Goal: Task Accomplishment & Management: Manage account settings

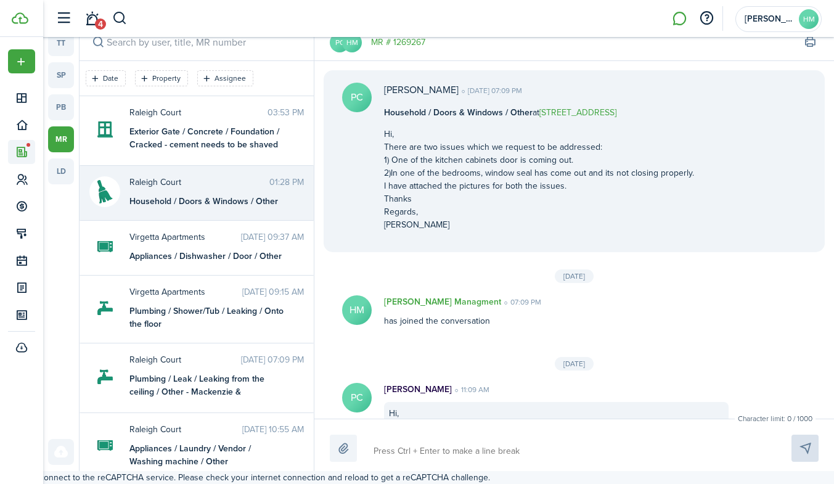
scroll to position [1130, 0]
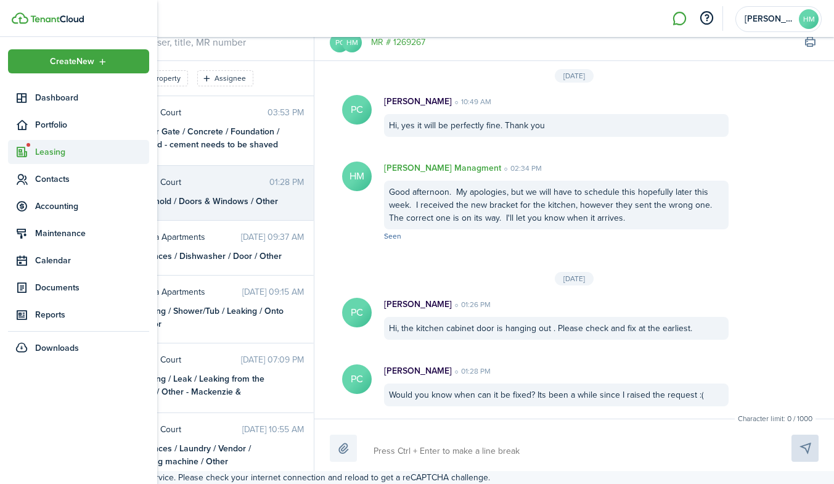
click at [34, 151] on sidebar-link-icon at bounding box center [21, 151] width 27 height 13
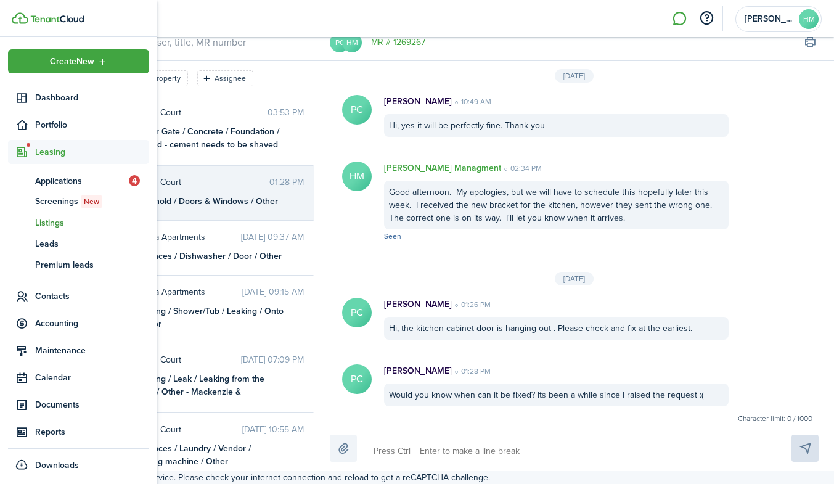
click at [57, 226] on span "Listings" at bounding box center [92, 222] width 114 height 13
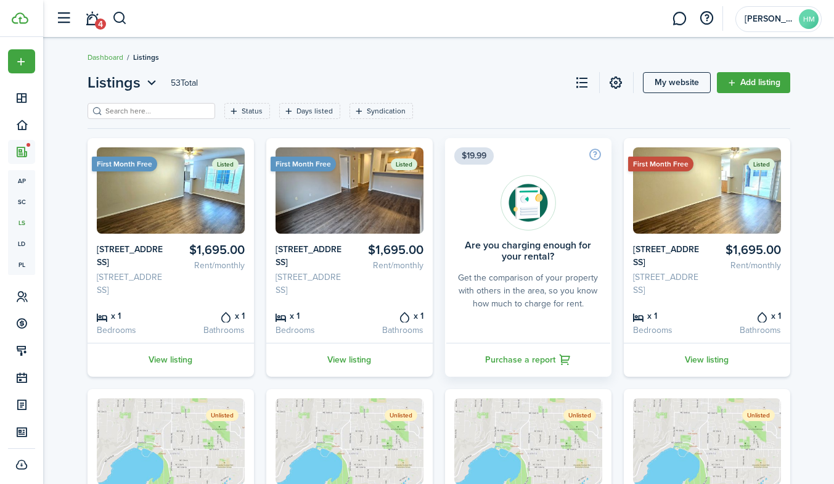
click at [233, 65] on breadcrumb "Dashboard Listings" at bounding box center [439, 51] width 703 height 28
click at [694, 373] on link "View listing" at bounding box center [707, 360] width 166 height 34
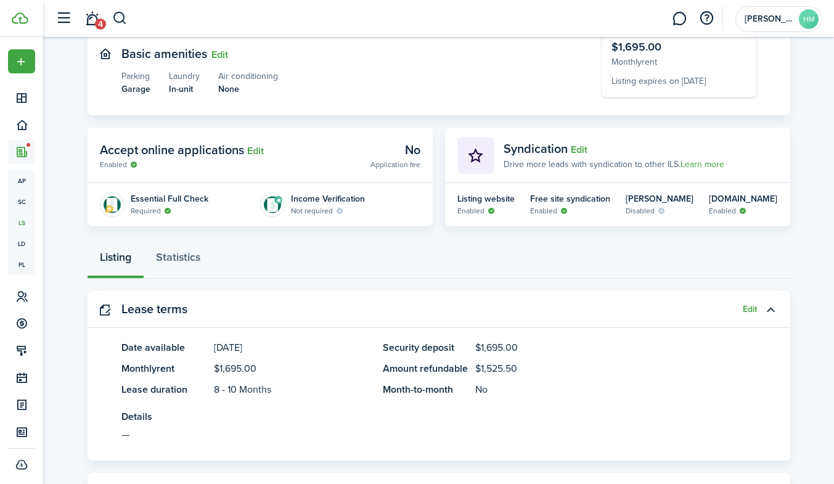
scroll to position [186, 0]
click at [583, 144] on button "Edit" at bounding box center [579, 149] width 17 height 11
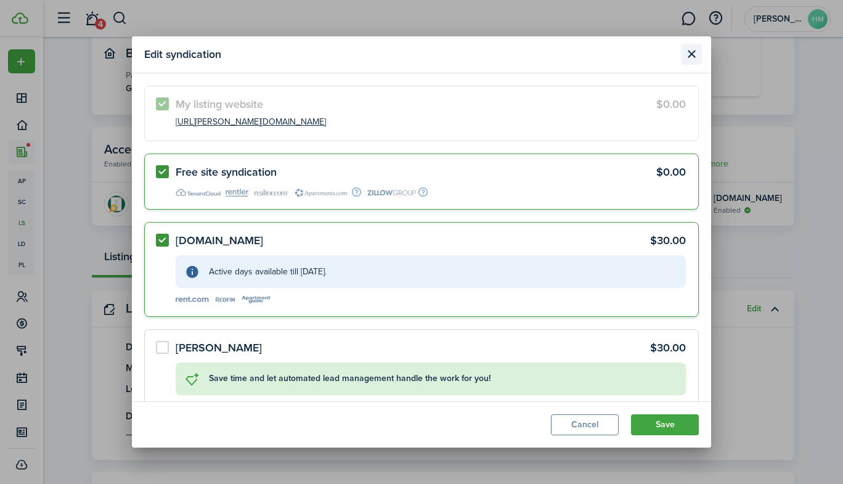
click at [693, 52] on button "Close modal" at bounding box center [691, 54] width 21 height 21
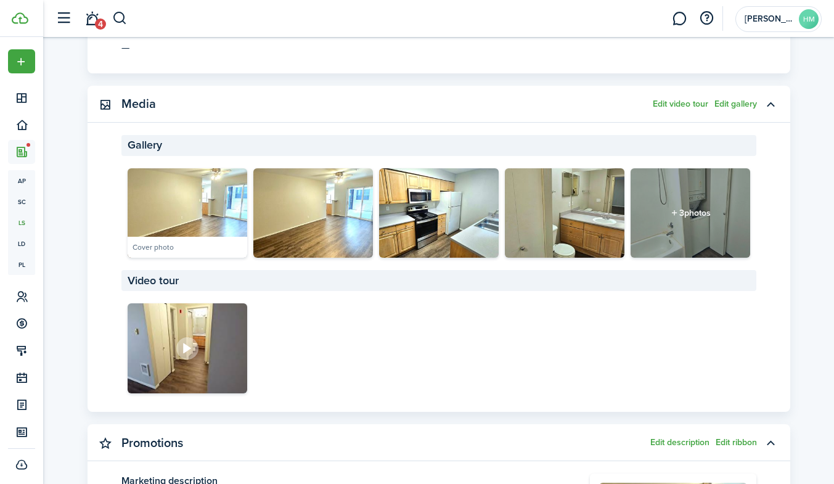
scroll to position [572, 0]
click at [728, 102] on button "Edit gallery" at bounding box center [735, 105] width 43 height 10
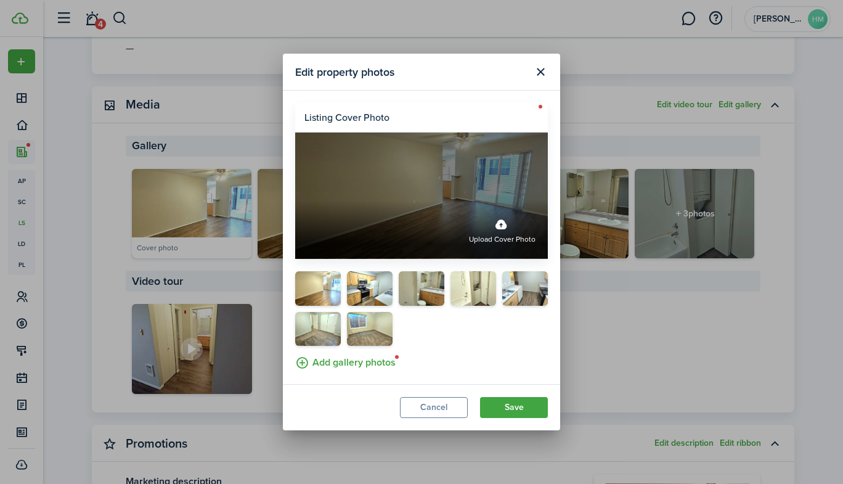
click at [413, 205] on div "Upload cover photo" at bounding box center [421, 229] width 253 height 57
click at [295, 201] on input "Upload cover photo" at bounding box center [295, 201] width 0 height 0
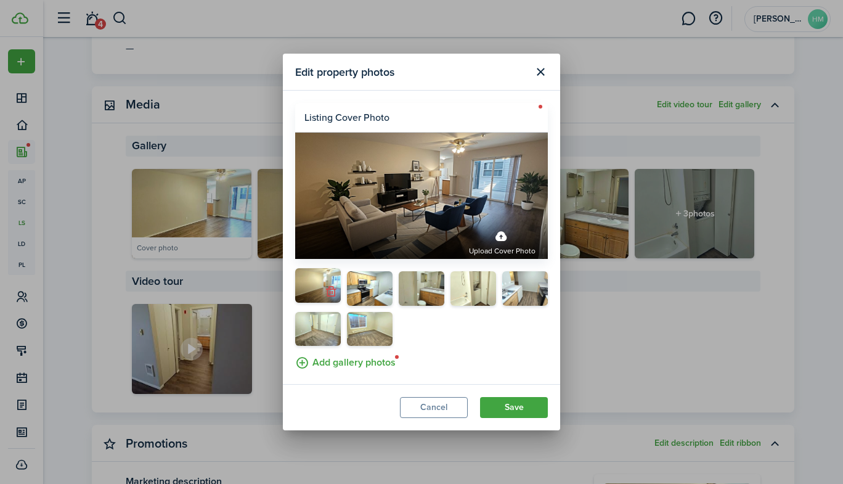
click at [331, 292] on button "button" at bounding box center [330, 291] width 17 height 17
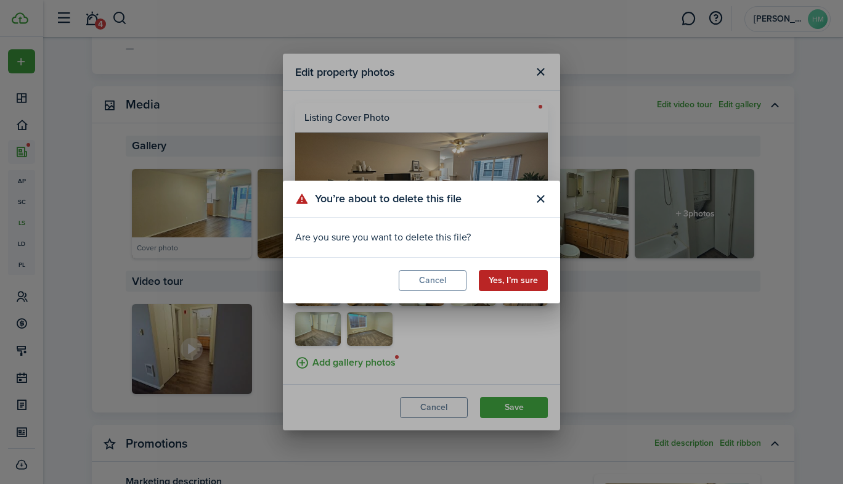
click at [489, 279] on button "Yes, I’m sure" at bounding box center [513, 280] width 69 height 21
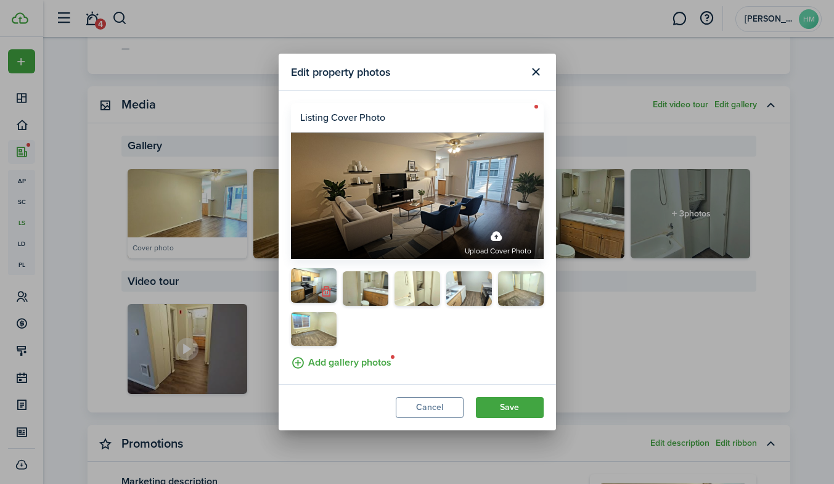
click at [324, 294] on button "button" at bounding box center [326, 291] width 17 height 17
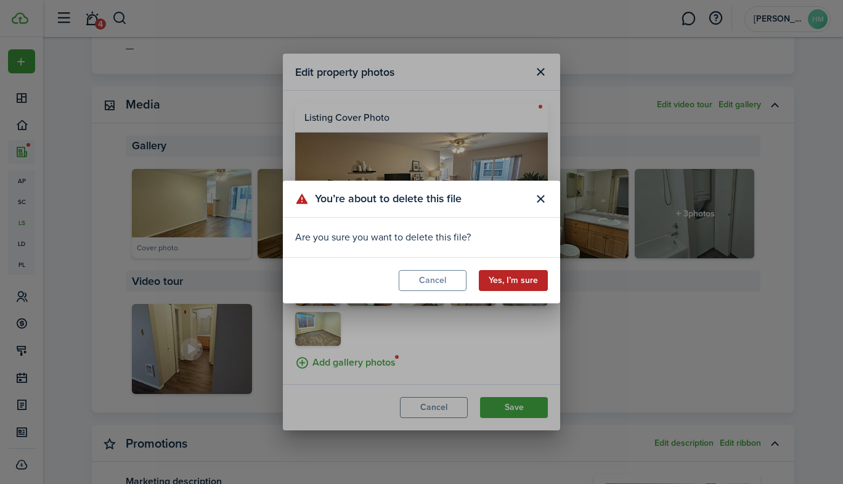
click at [501, 279] on button "Yes, I’m sure" at bounding box center [513, 280] width 69 height 21
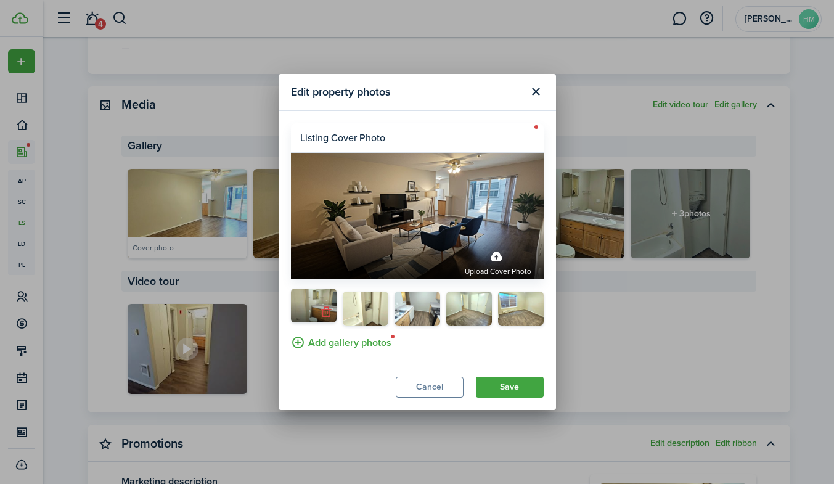
click at [326, 320] on button "button" at bounding box center [326, 311] width 17 height 17
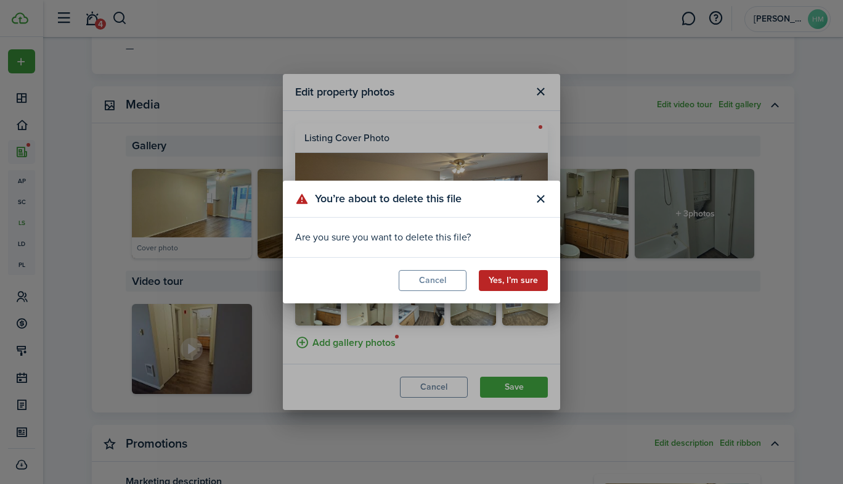
click at [490, 271] on button "Yes, I’m sure" at bounding box center [513, 280] width 69 height 21
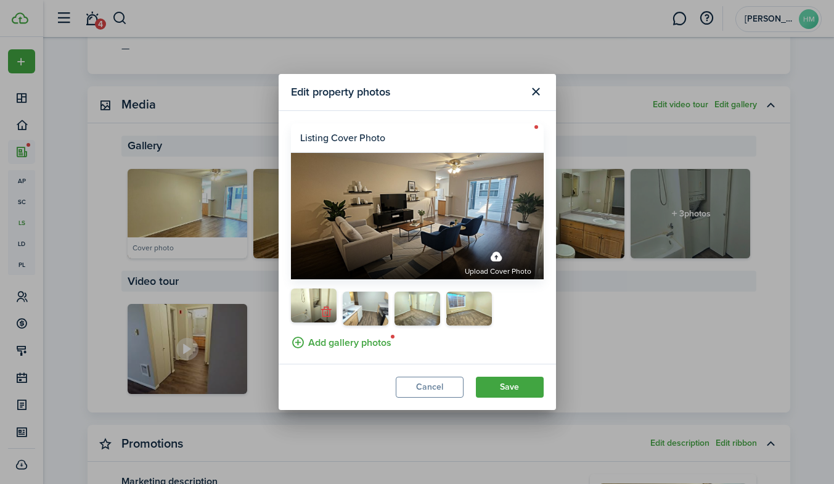
click at [326, 313] on button "button" at bounding box center [326, 311] width 17 height 17
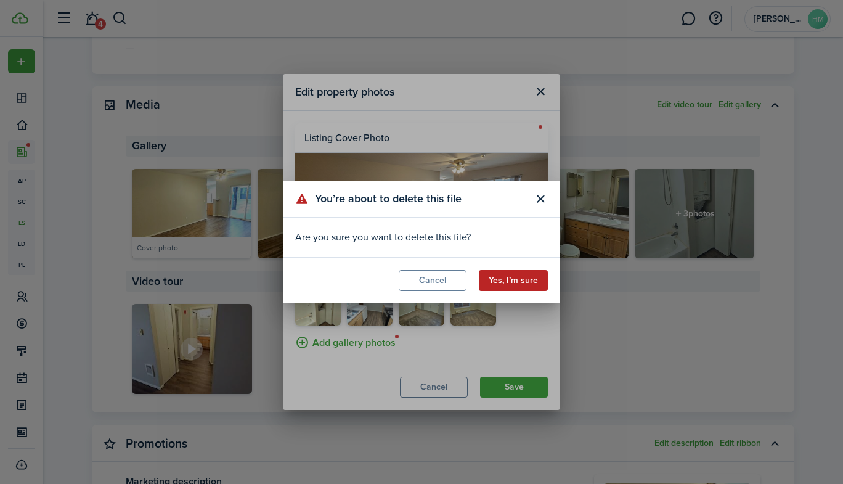
click at [501, 275] on button "Yes, I’m sure" at bounding box center [513, 280] width 69 height 21
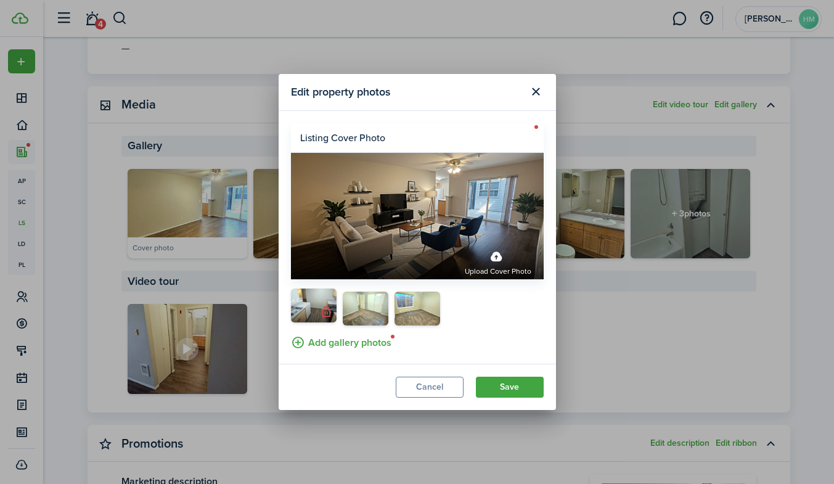
click at [326, 318] on button "button" at bounding box center [326, 311] width 17 height 17
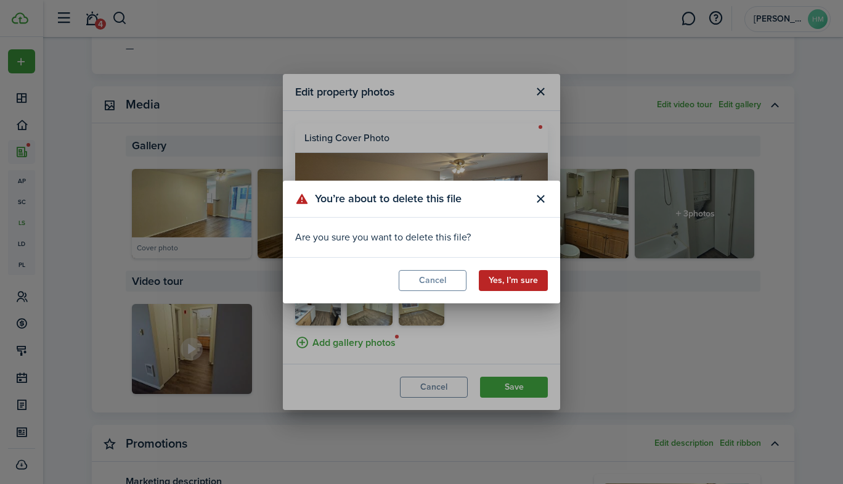
click at [499, 284] on button "Yes, I’m sure" at bounding box center [513, 280] width 69 height 21
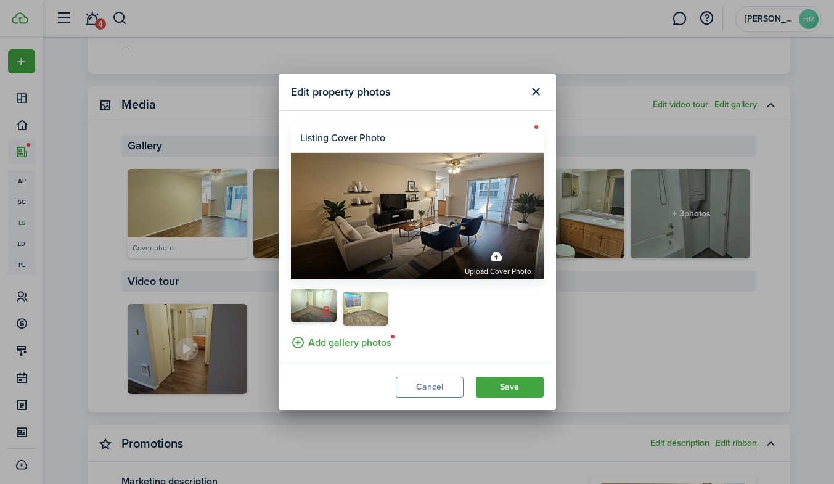
click at [326, 318] on button "button" at bounding box center [326, 311] width 17 height 17
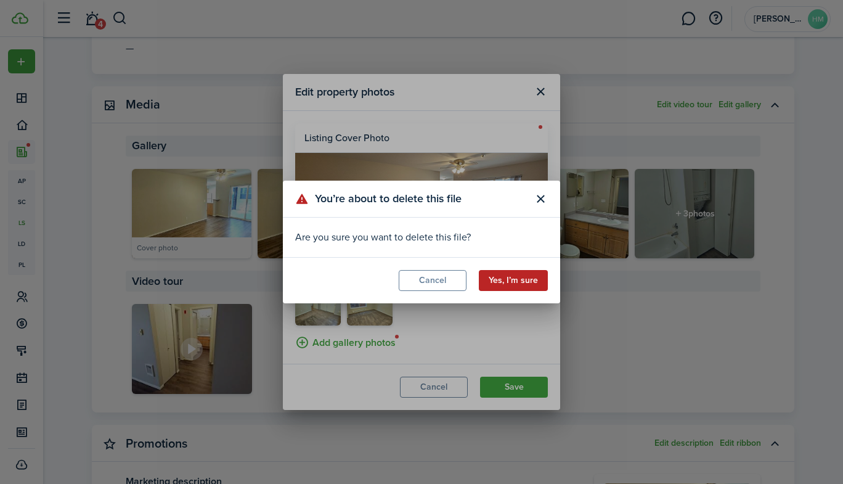
click at [499, 273] on button "Yes, I’m sure" at bounding box center [513, 280] width 69 height 21
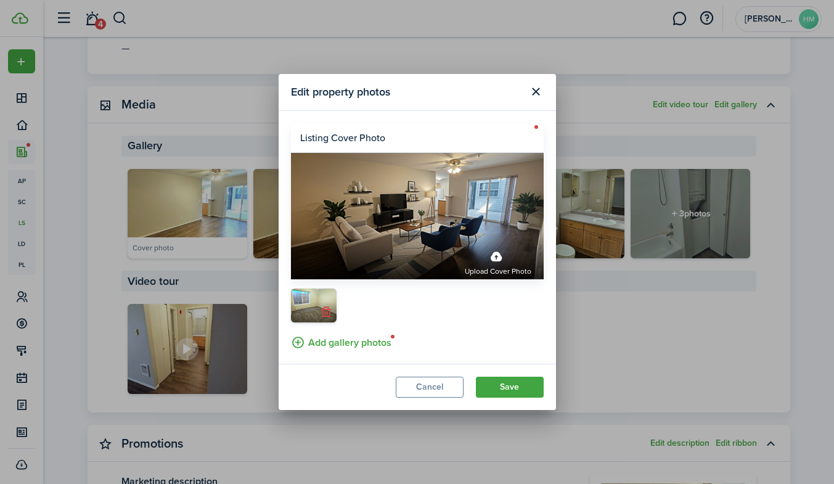
click at [325, 314] on button "button" at bounding box center [326, 311] width 17 height 17
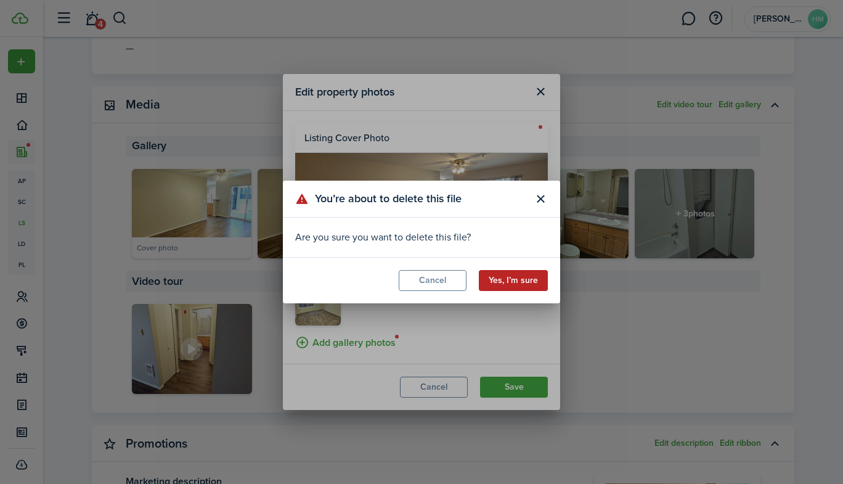
click at [510, 278] on button "Yes, I’m sure" at bounding box center [513, 280] width 69 height 21
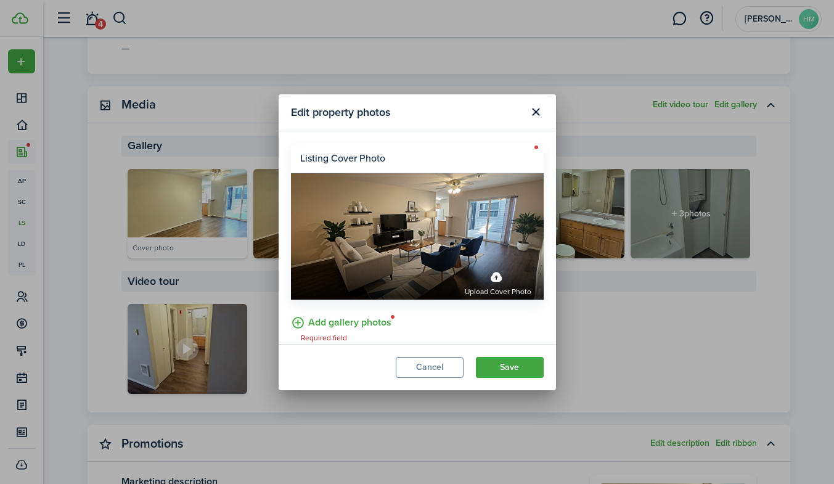
click at [338, 320] on label "Add gallery photos" at bounding box center [341, 321] width 100 height 19
click at [291, 312] on input "Add gallery photos" at bounding box center [291, 312] width 0 height 0
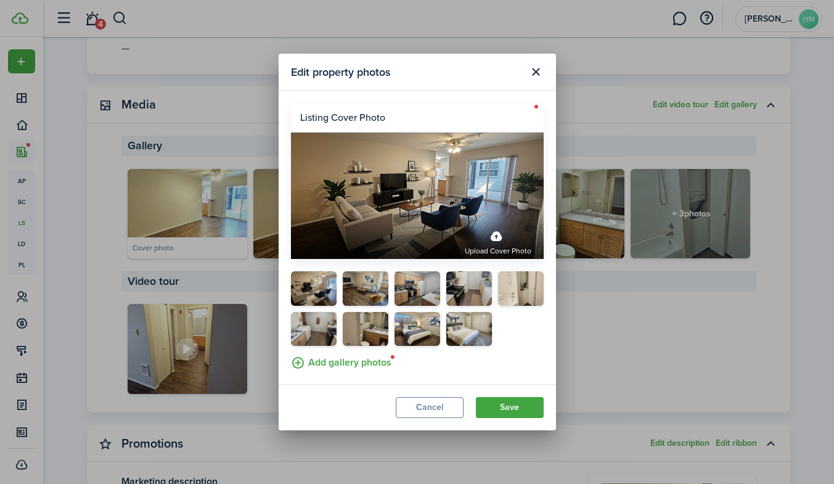
scroll to position [572, 0]
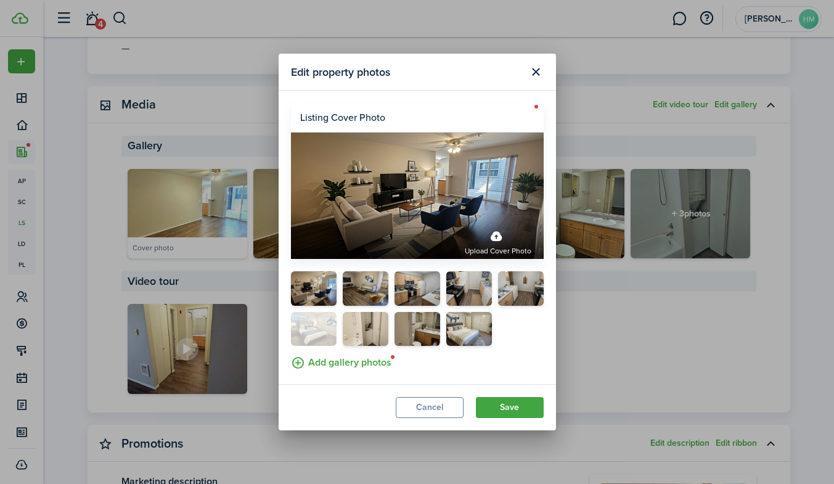
drag, startPoint x: 418, startPoint y: 335, endPoint x: 304, endPoint y: 334, distance: 114.0
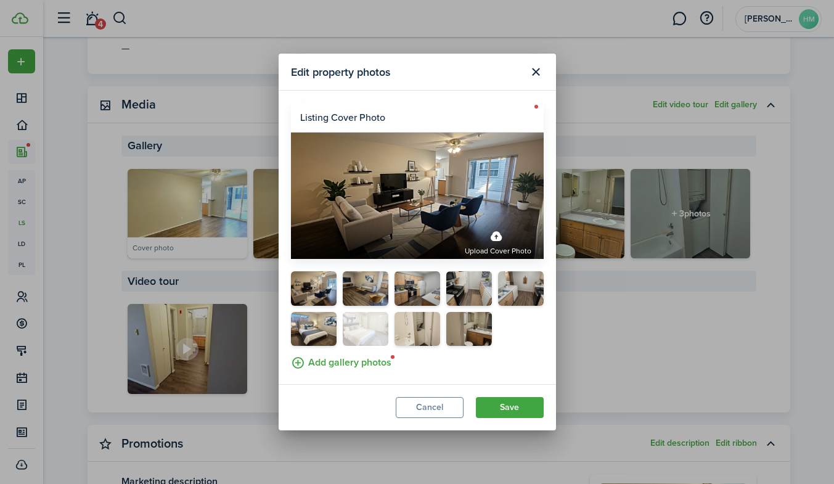
drag, startPoint x: 478, startPoint y: 324, endPoint x: 364, endPoint y: 321, distance: 113.4
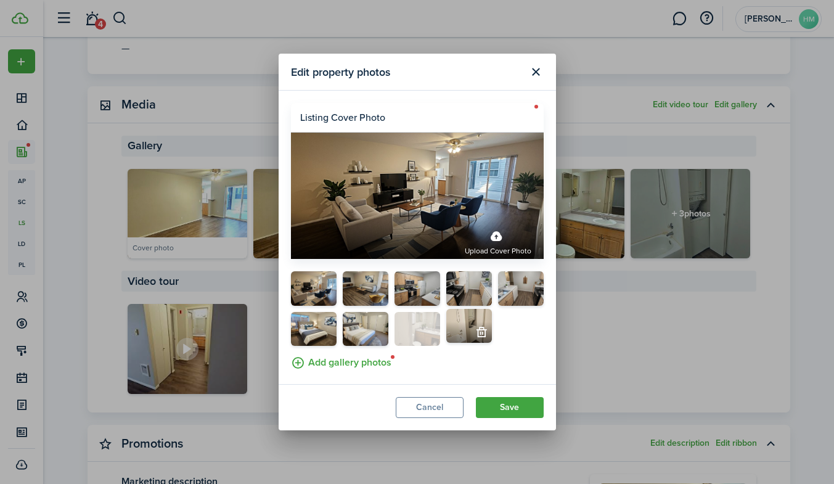
drag, startPoint x: 472, startPoint y: 318, endPoint x: 408, endPoint y: 320, distance: 64.1
click at [507, 402] on button "Save" at bounding box center [510, 407] width 68 height 21
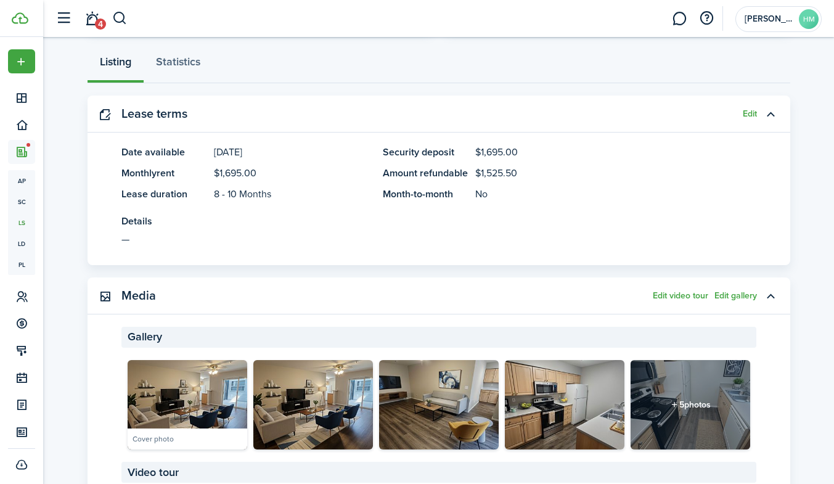
scroll to position [0, 0]
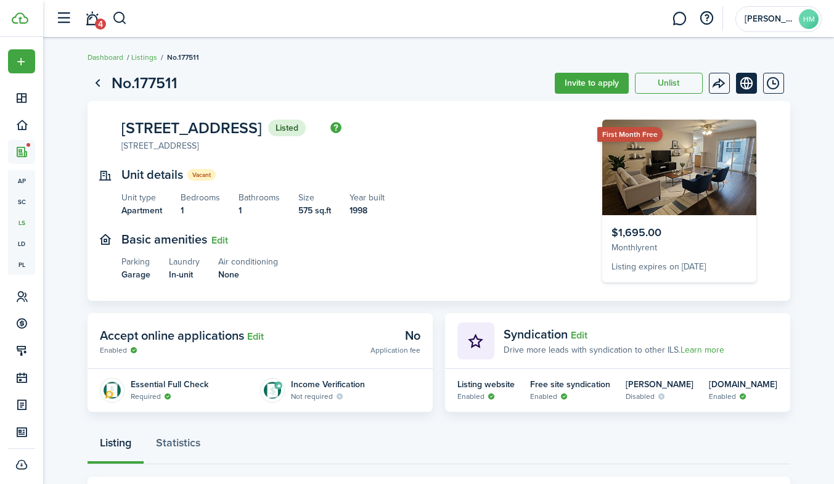
click at [741, 81] on link "View on website" at bounding box center [746, 83] width 21 height 21
click at [137, 55] on link "Listings" at bounding box center [144, 57] width 26 height 11
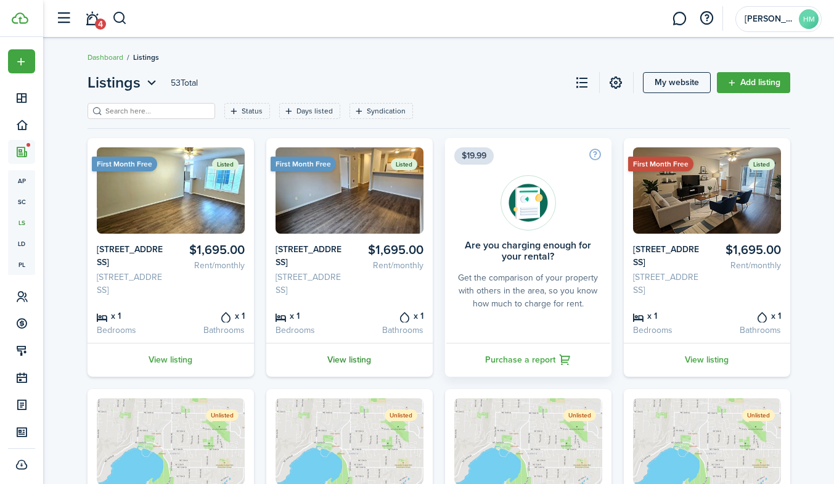
click at [341, 370] on link "View listing" at bounding box center [349, 360] width 166 height 34
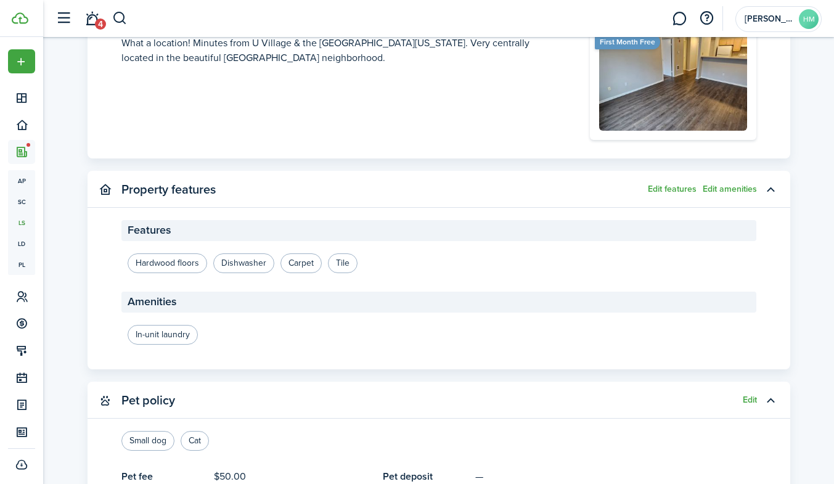
scroll to position [1029, 0]
click at [683, 184] on button "Edit features" at bounding box center [672, 189] width 49 height 10
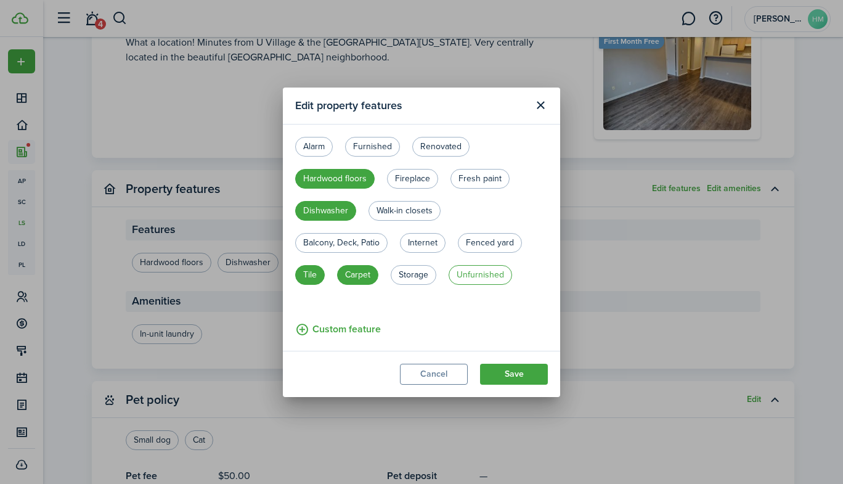
click at [466, 265] on label "Unfurnished" at bounding box center [480, 275] width 63 height 20
radio input "true"
click at [333, 332] on button "Custom feature" at bounding box center [338, 329] width 86 height 15
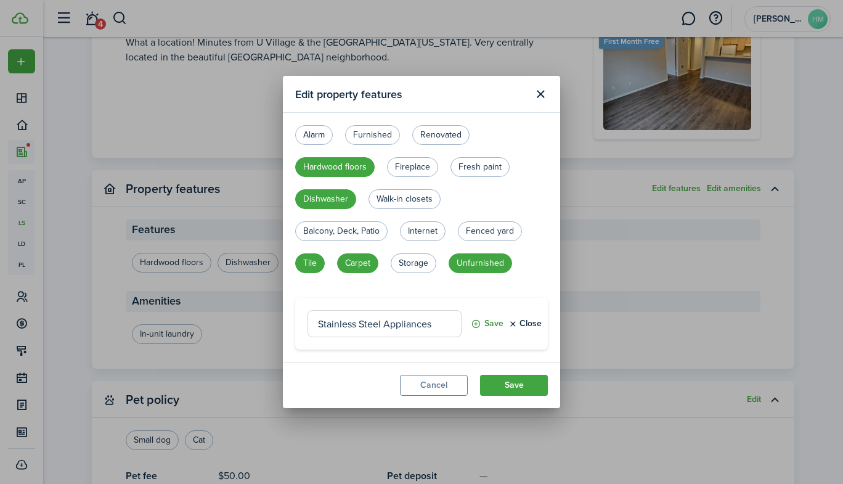
type input "Stainless Steel Appliances"
click at [480, 329] on button "Save" at bounding box center [487, 323] width 33 height 27
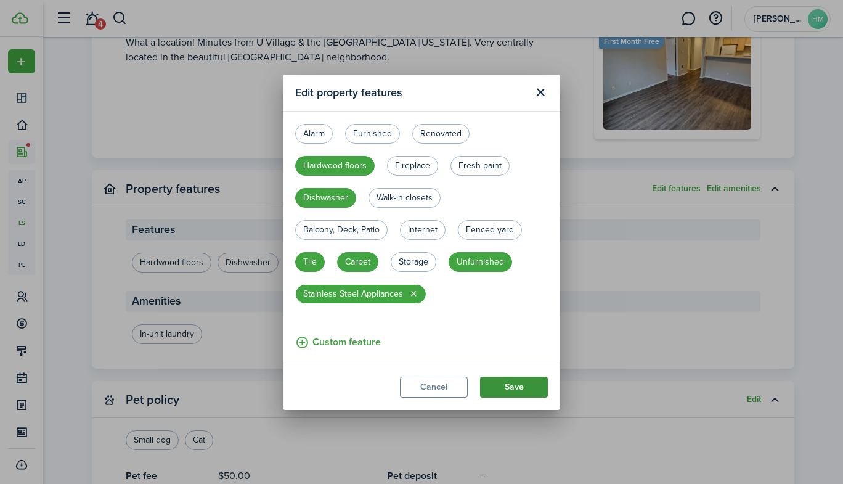
click at [503, 383] on button "Save" at bounding box center [514, 387] width 68 height 21
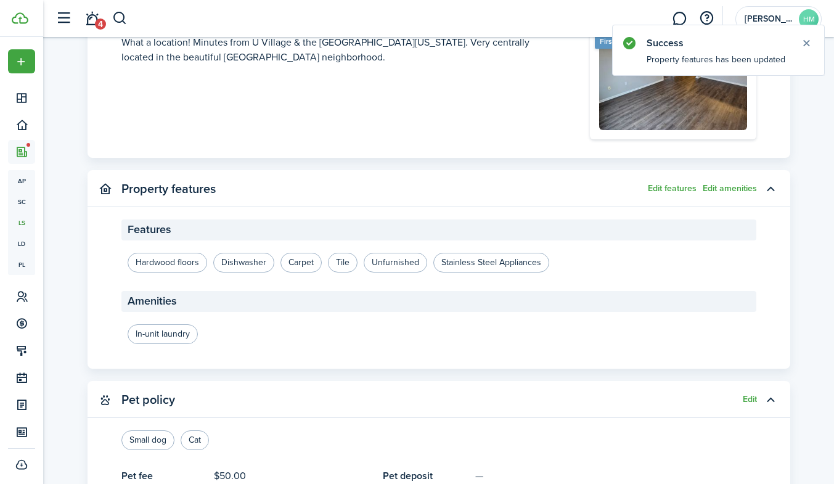
click at [733, 186] on button "Edit amenities" at bounding box center [730, 189] width 54 height 10
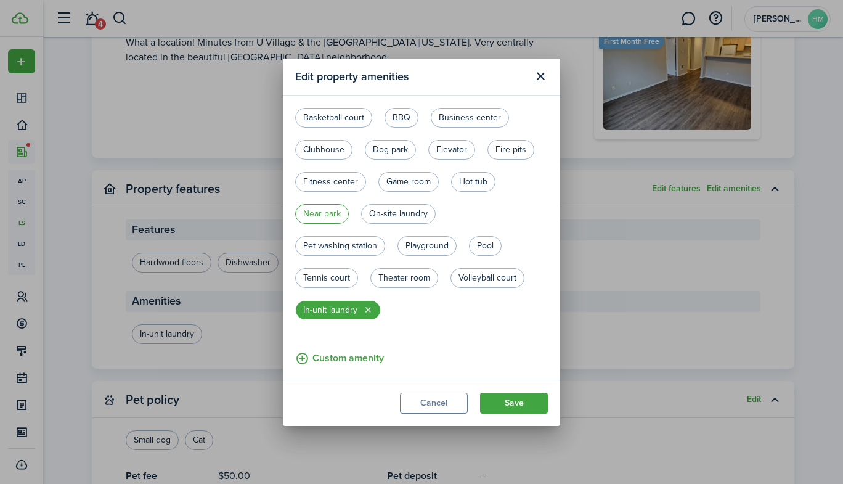
click at [311, 206] on label "Near park" at bounding box center [322, 214] width 54 height 20
radio input "true"
click at [383, 210] on label "On-site laundry" at bounding box center [398, 214] width 75 height 20
radio input "false"
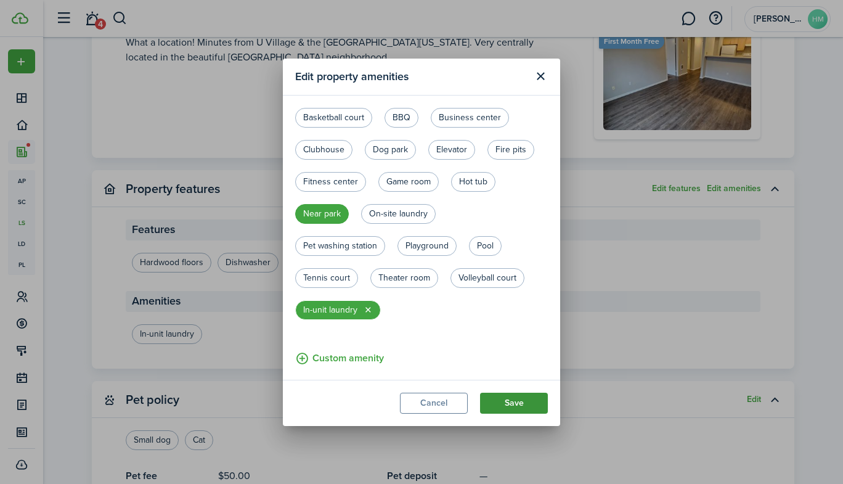
click at [510, 406] on button "Save" at bounding box center [514, 403] width 68 height 21
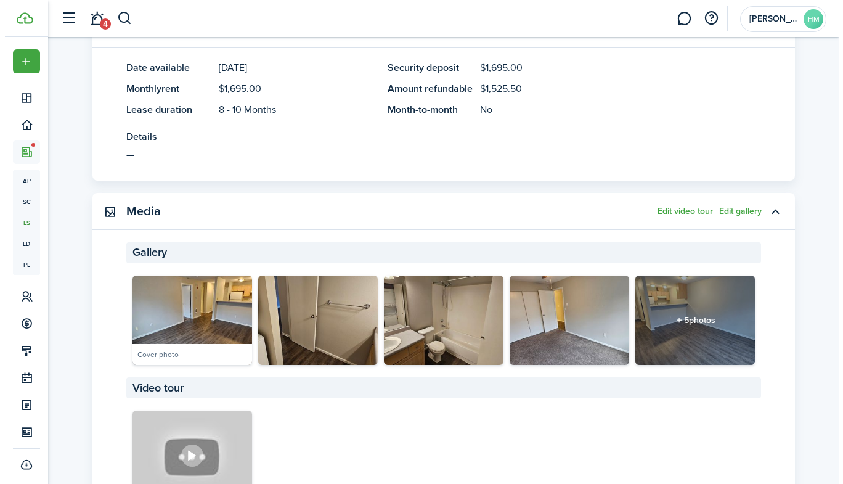
scroll to position [465, 0]
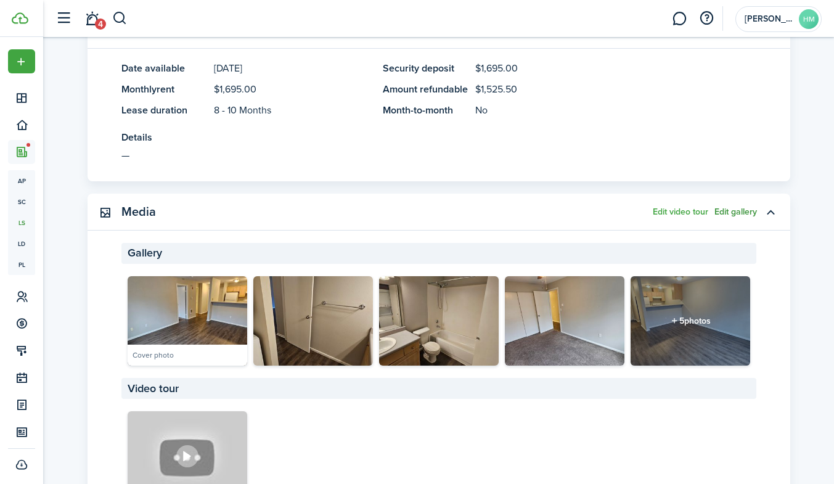
click at [736, 211] on button "Edit gallery" at bounding box center [735, 212] width 43 height 10
